Goal: Transaction & Acquisition: Download file/media

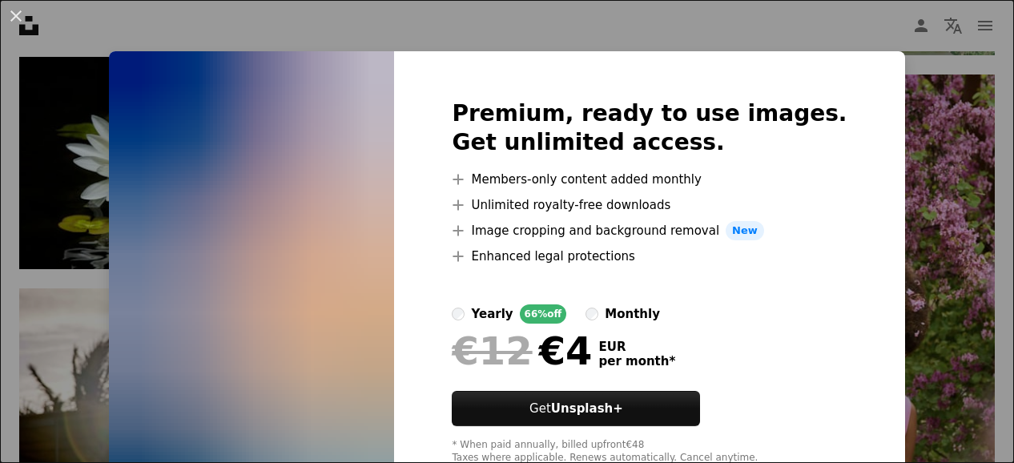
scroll to position [51, 0]
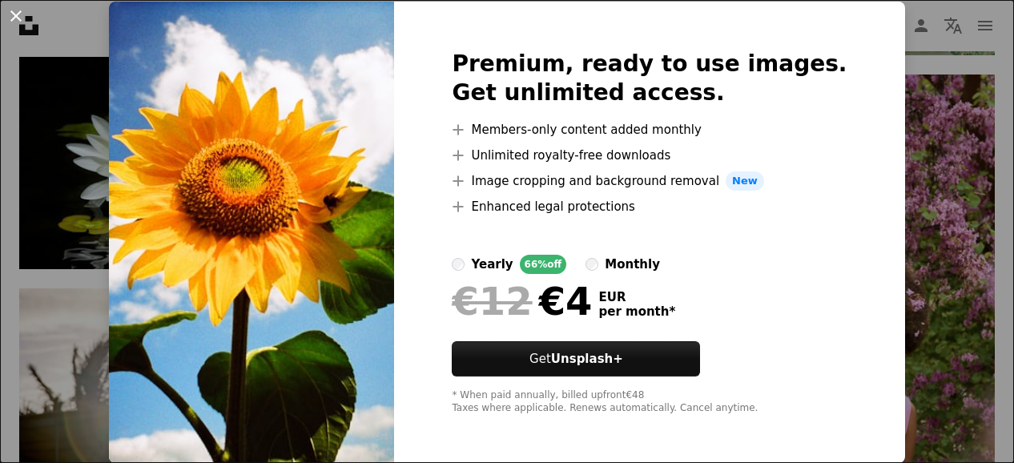
click at [18, 17] on button "An X shape" at bounding box center [15, 15] width 19 height 19
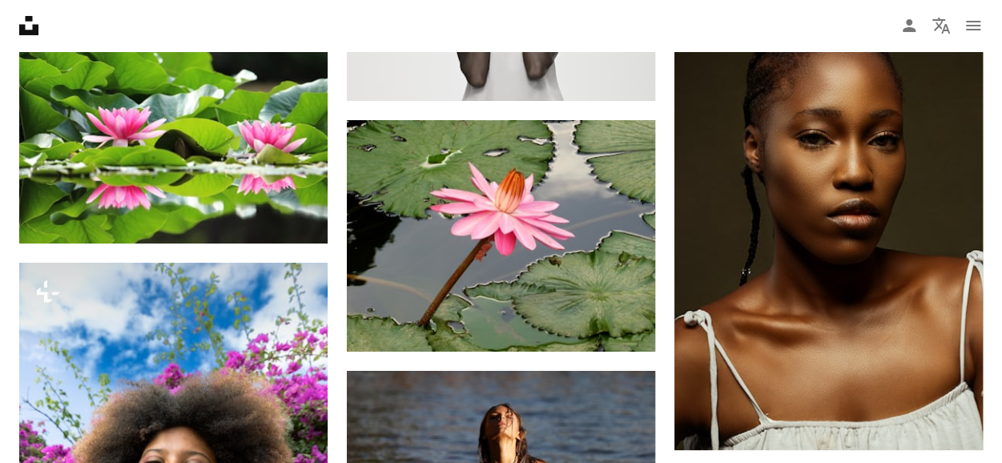
scroll to position [26895, 0]
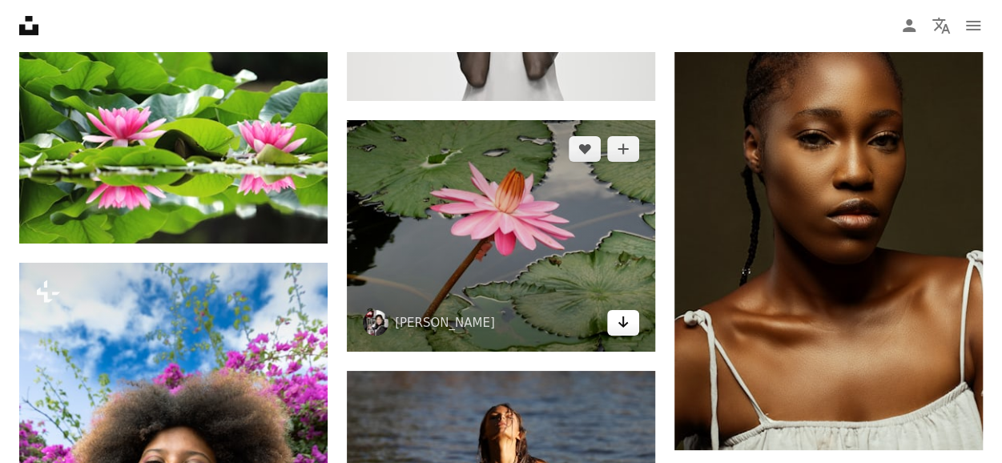
click at [623, 315] on icon "Arrow pointing down" at bounding box center [623, 321] width 13 height 19
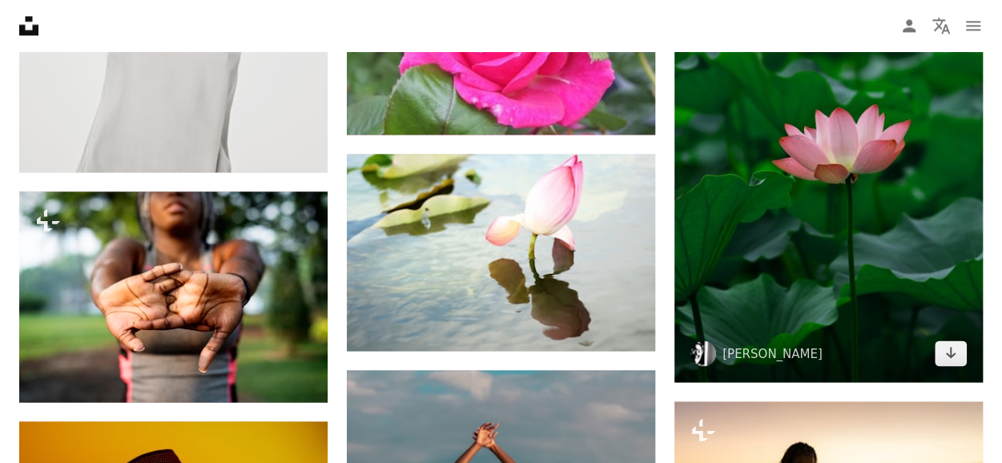
scroll to position [25209, 0]
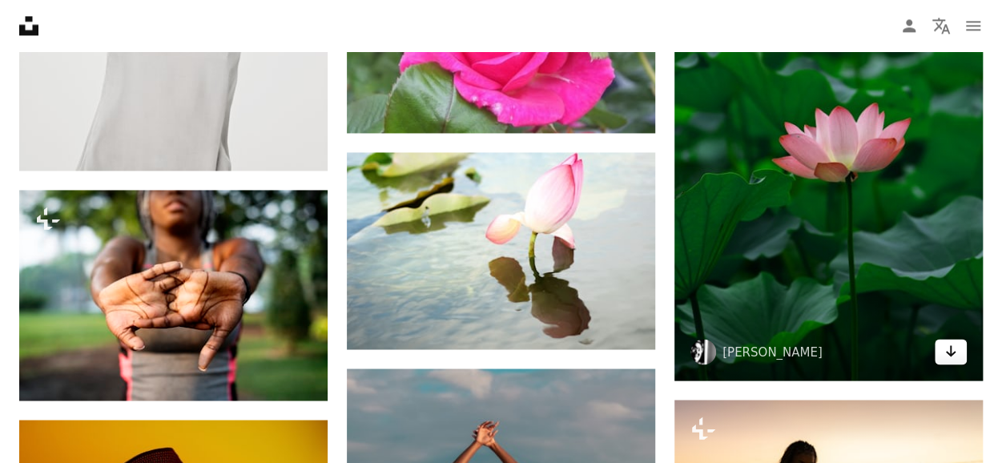
click at [948, 345] on icon "Download" at bounding box center [951, 350] width 10 height 11
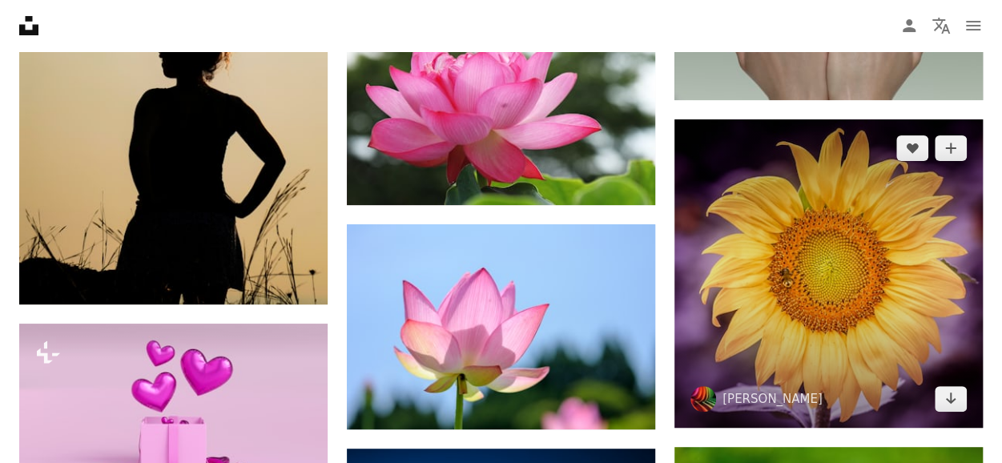
scroll to position [24228, 0]
